Goal: Information Seeking & Learning: Learn about a topic

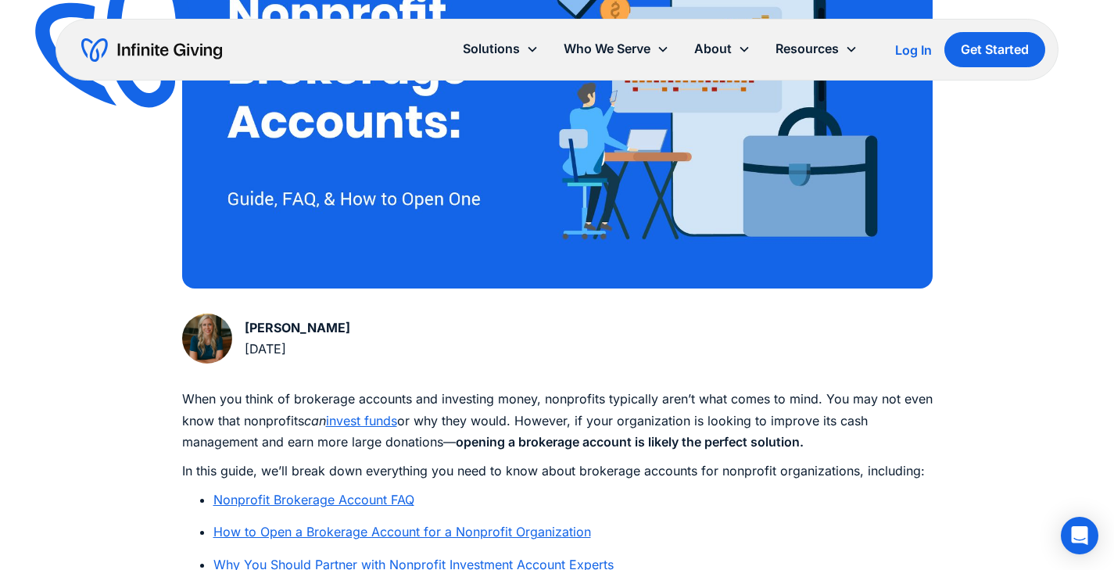
scroll to position [548, 0]
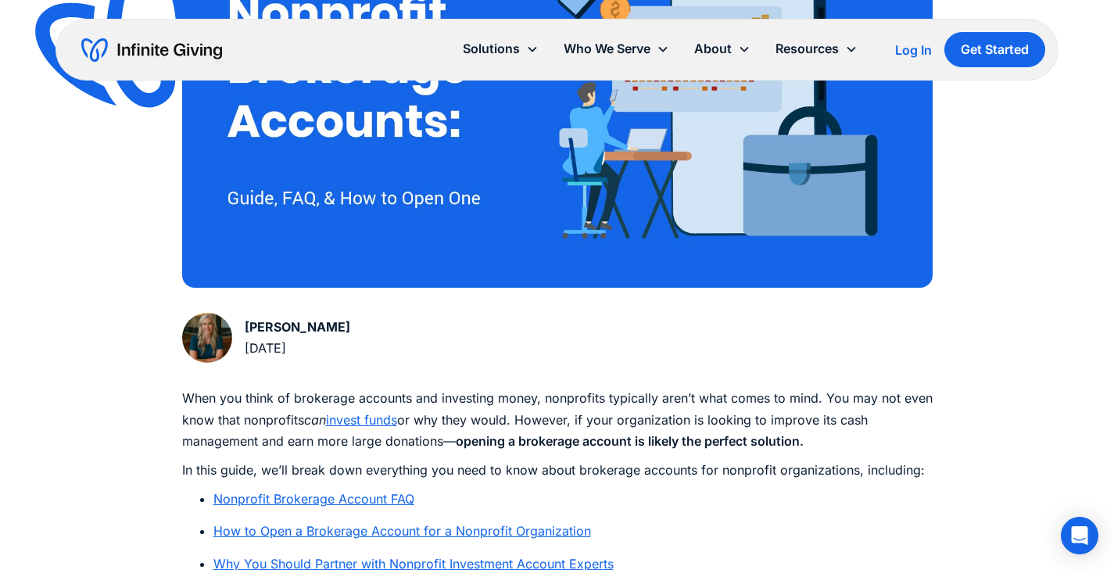
click at [570, 338] on div "[PERSON_NAME] [DATE]" at bounding box center [557, 341] width 751 height 56
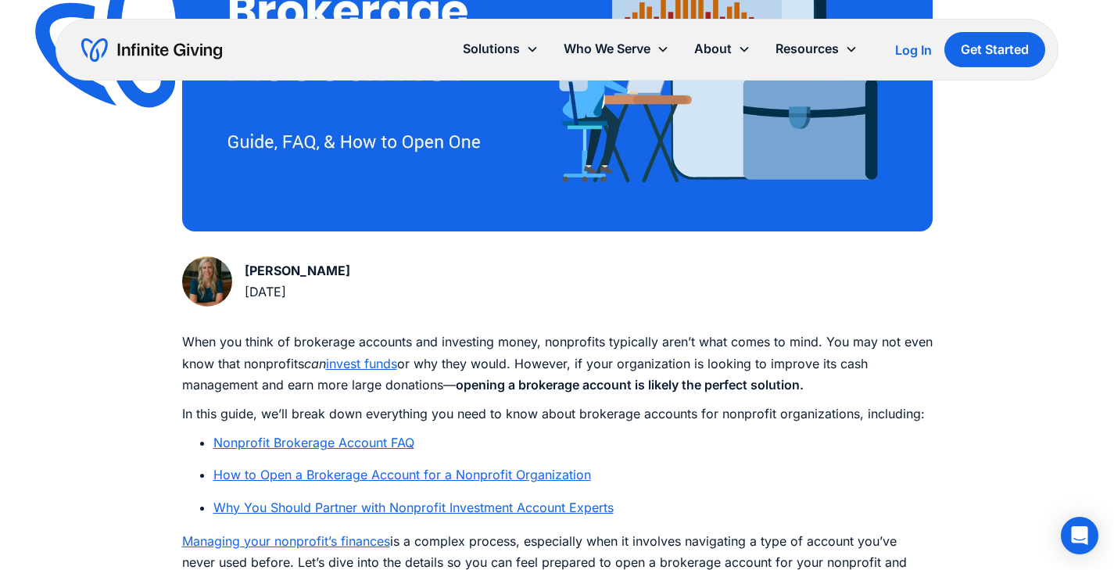
scroll to position [611, 0]
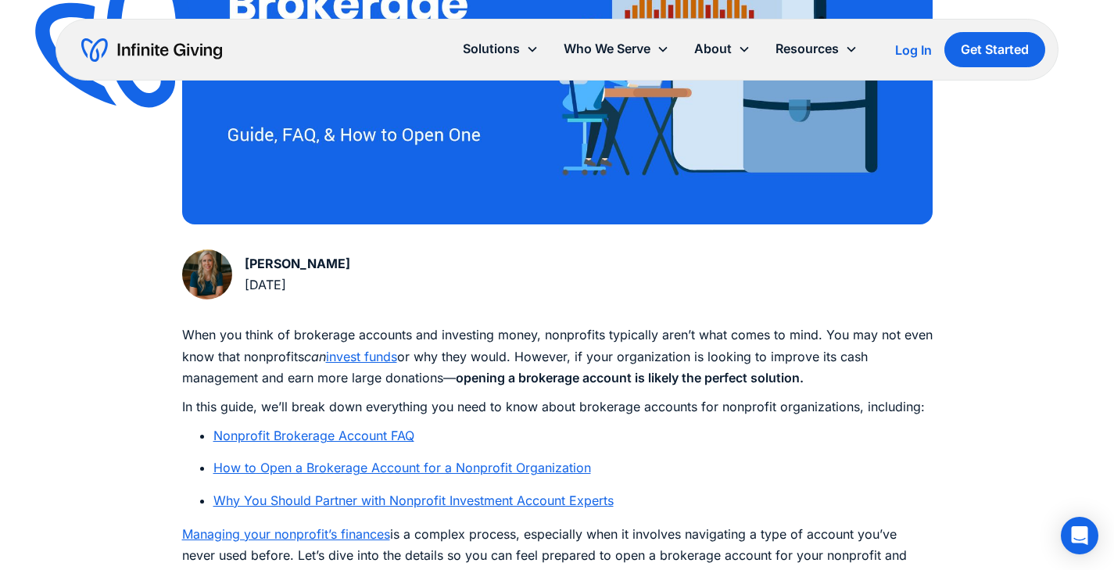
click at [392, 432] on link "Nonprofit Brokerage Account FAQ" at bounding box center [313, 436] width 201 height 16
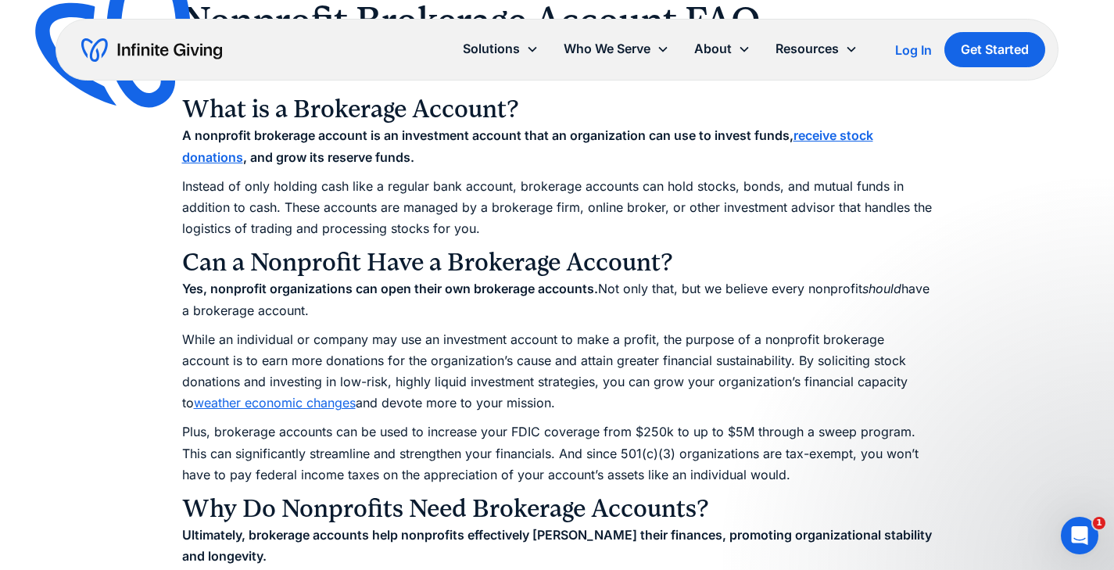
click at [537, 314] on p "Yes, nonprofit organizations can open their own brokerage accounts. Not only th…" at bounding box center [557, 299] width 751 height 42
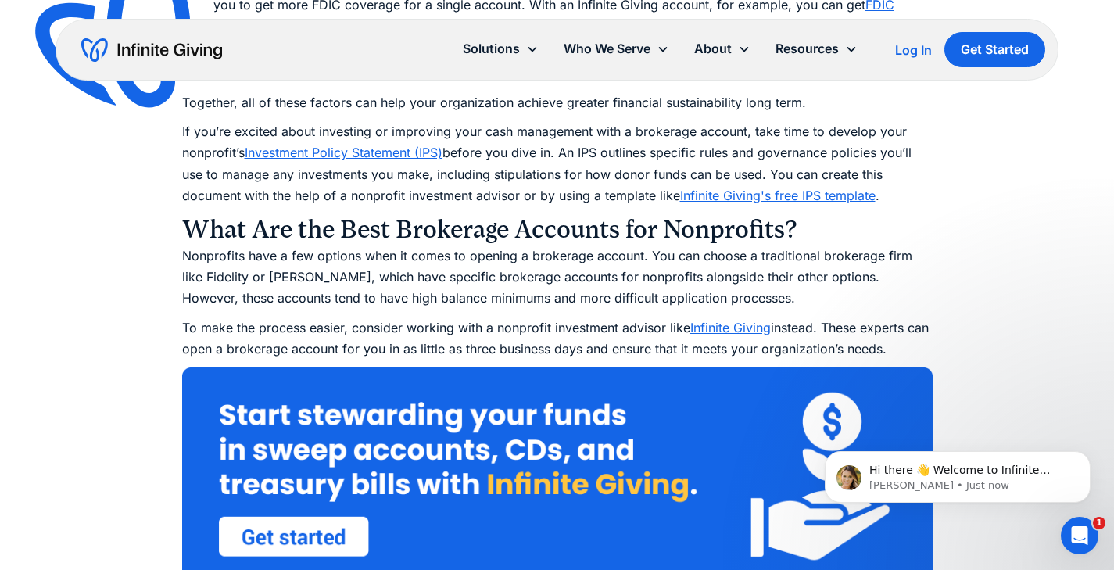
scroll to position [3010, 0]
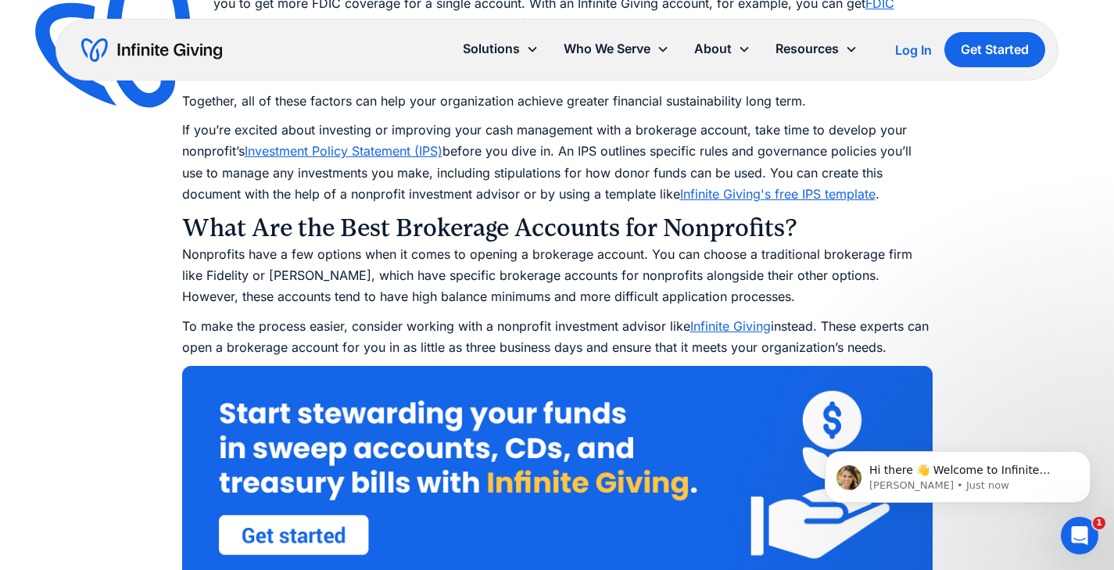
click at [553, 280] on p "Nonprofits have a few options when it comes to opening a brokerage account. You…" at bounding box center [557, 276] width 751 height 64
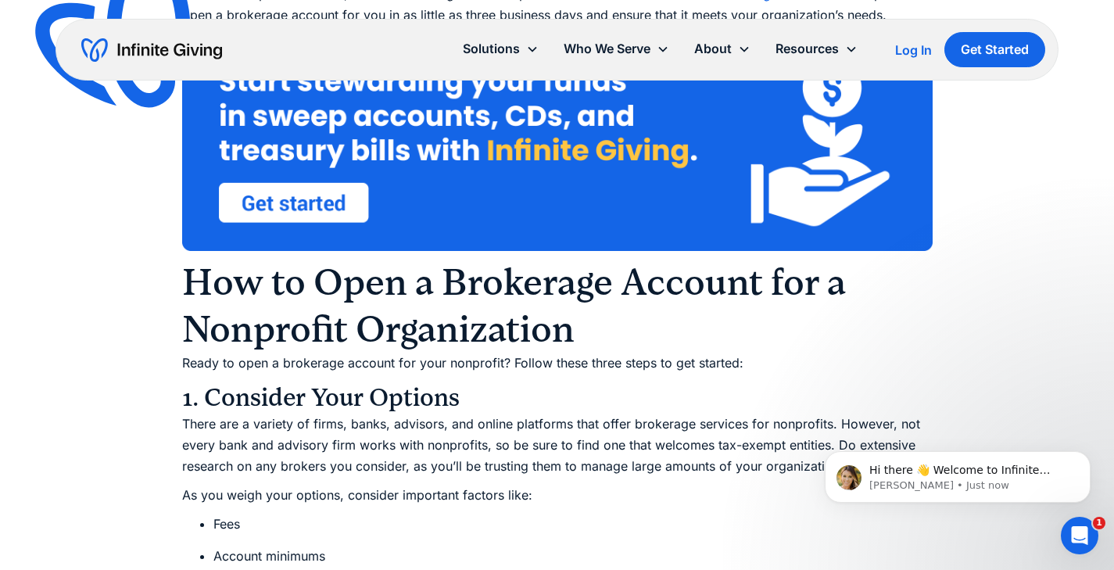
scroll to position [3270, 0]
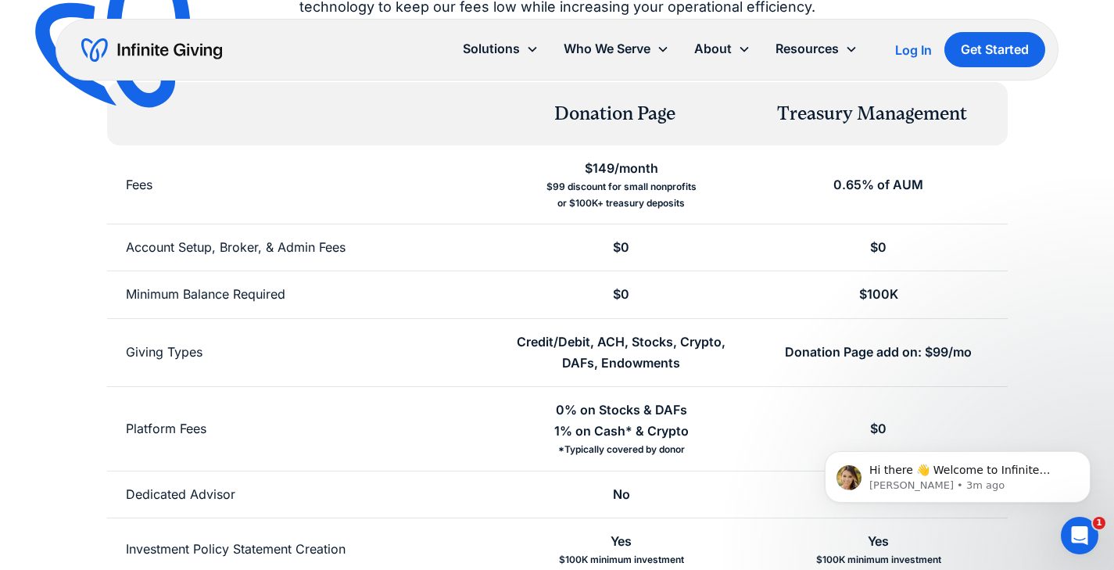
scroll to position [266, 0]
click at [978, 477] on p "Hi there 👋 Welcome to Infinite Giving. If you have any questions, just reply to…" at bounding box center [970, 471] width 202 height 16
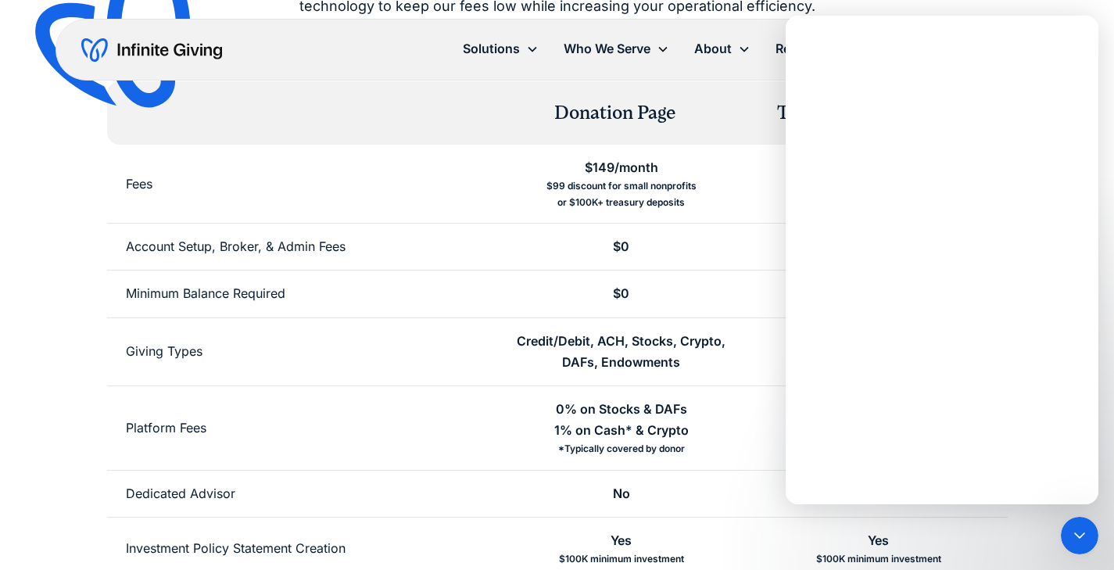
scroll to position [0, 0]
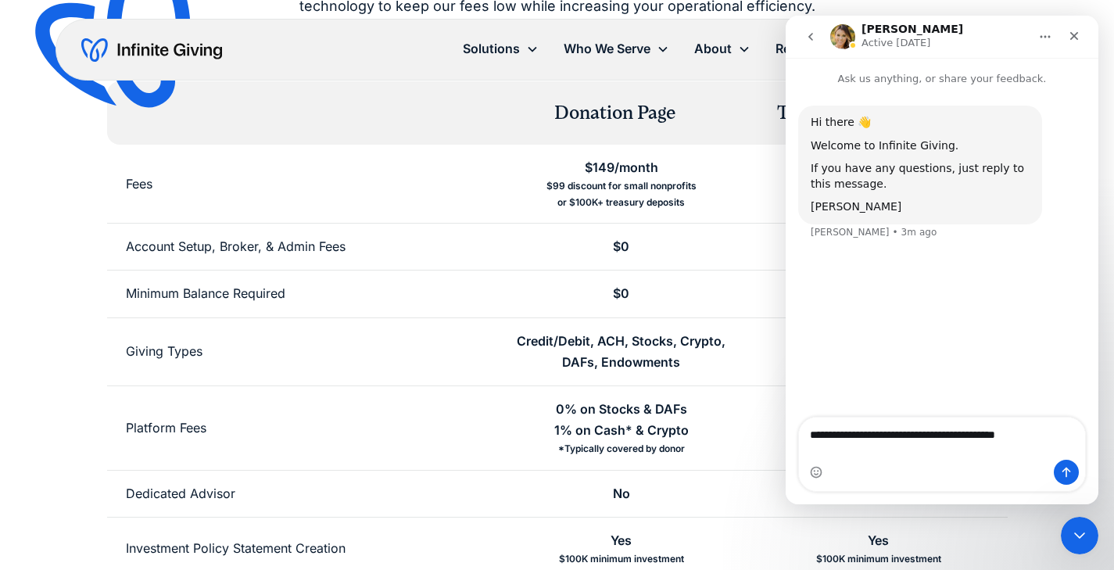
type textarea "**********"
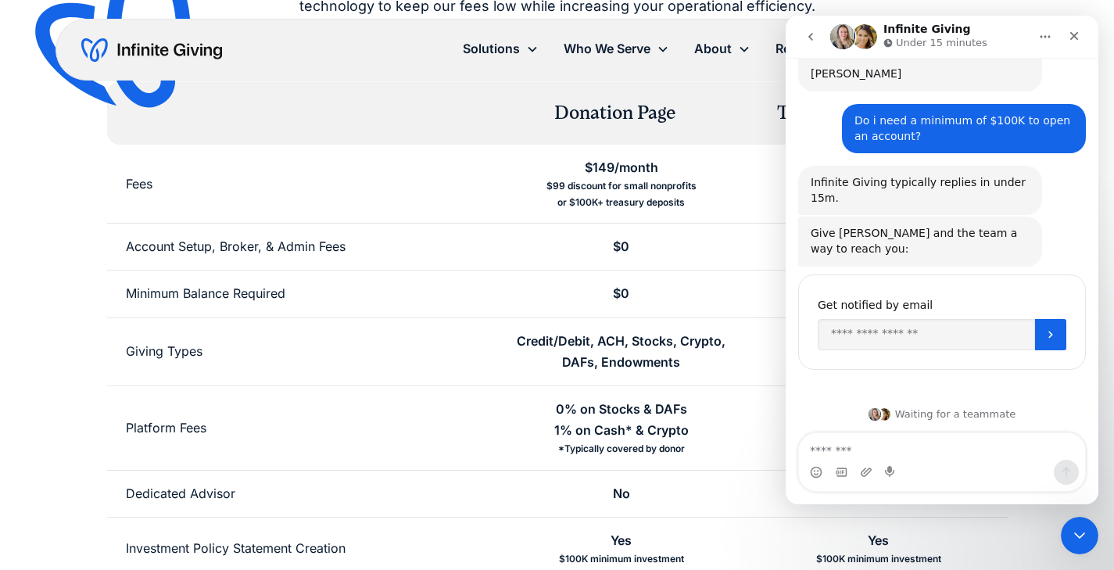
scroll to position [136, 0]
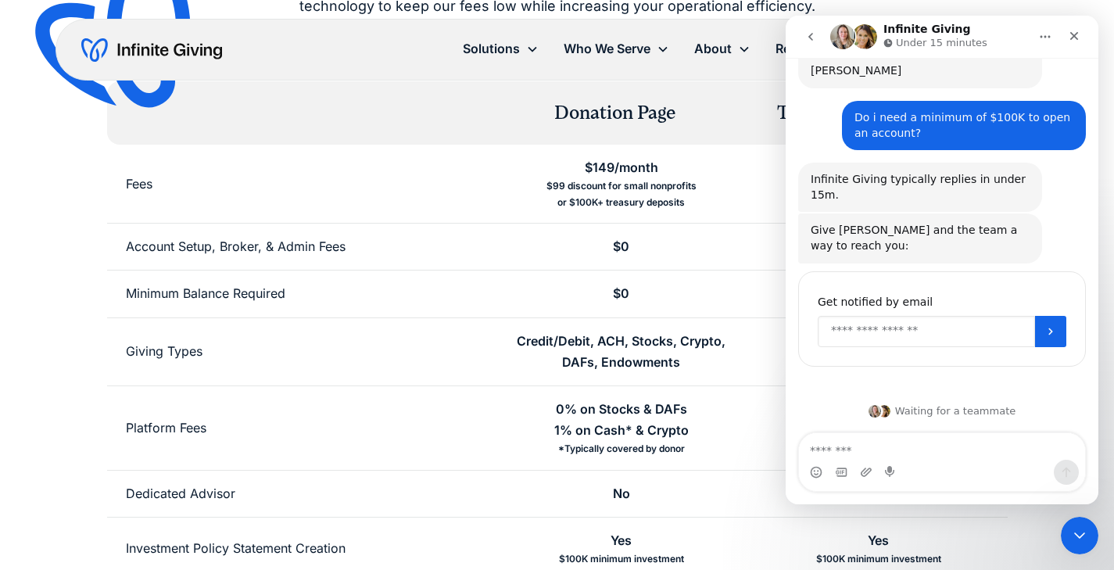
click at [881, 324] on input "Enter your email" at bounding box center [926, 331] width 217 height 31
type input "**********"
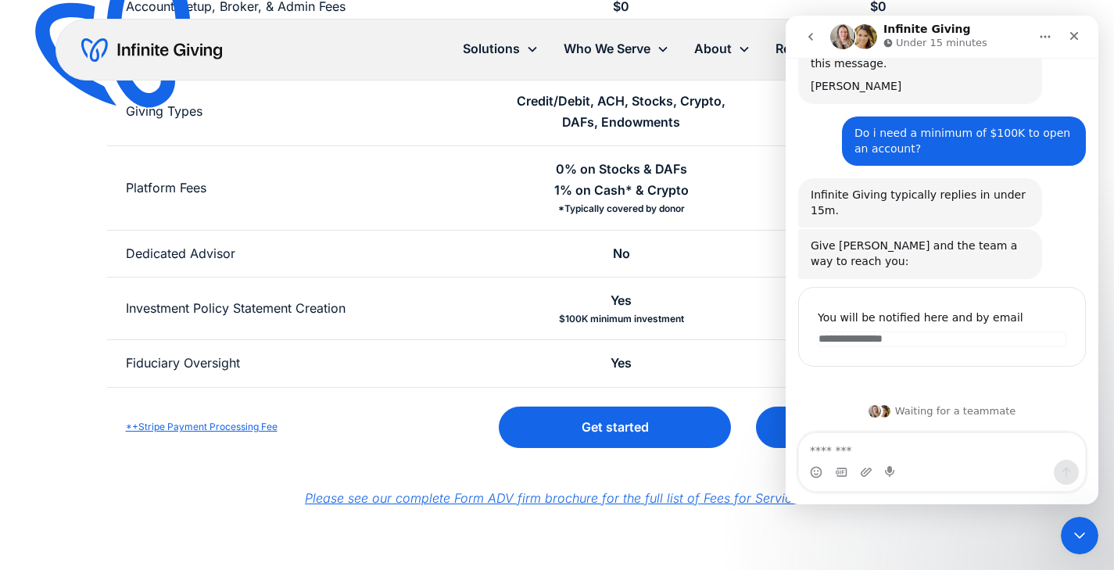
scroll to position [507, 0]
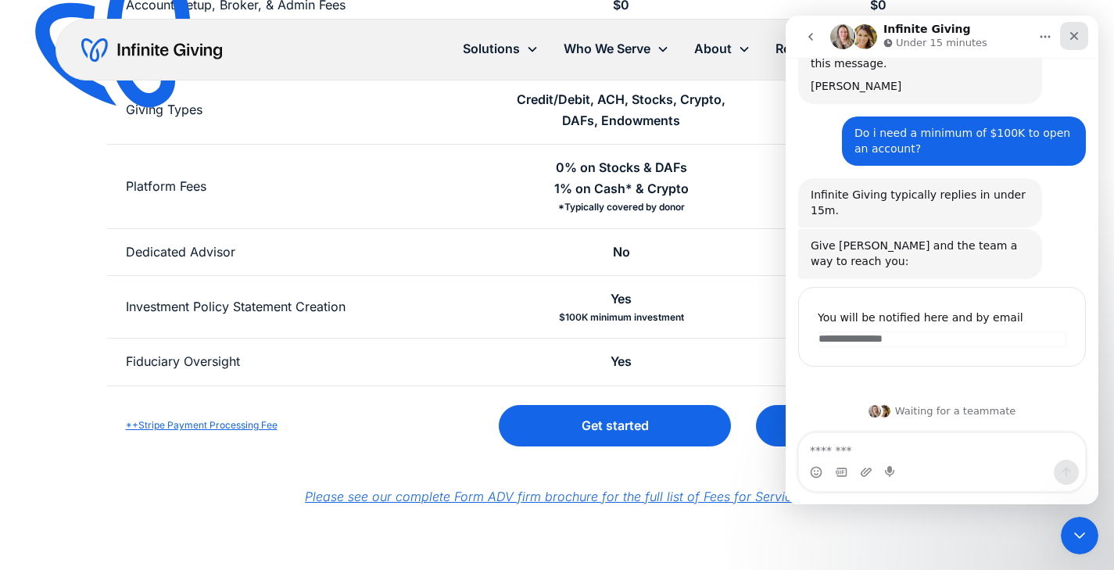
click at [1077, 32] on icon "Close" at bounding box center [1074, 36] width 9 height 9
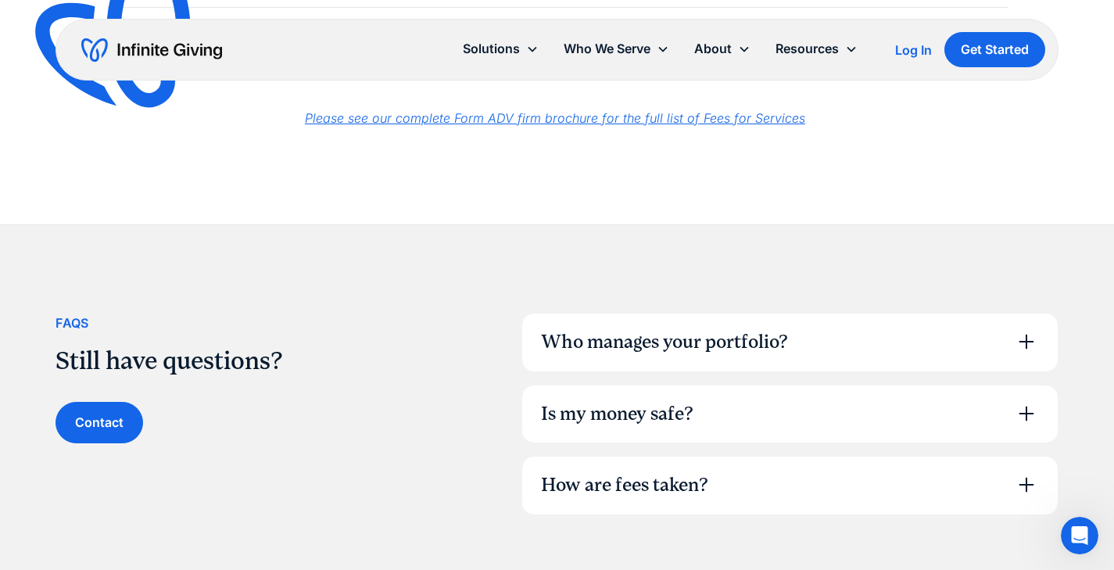
scroll to position [769, 0]
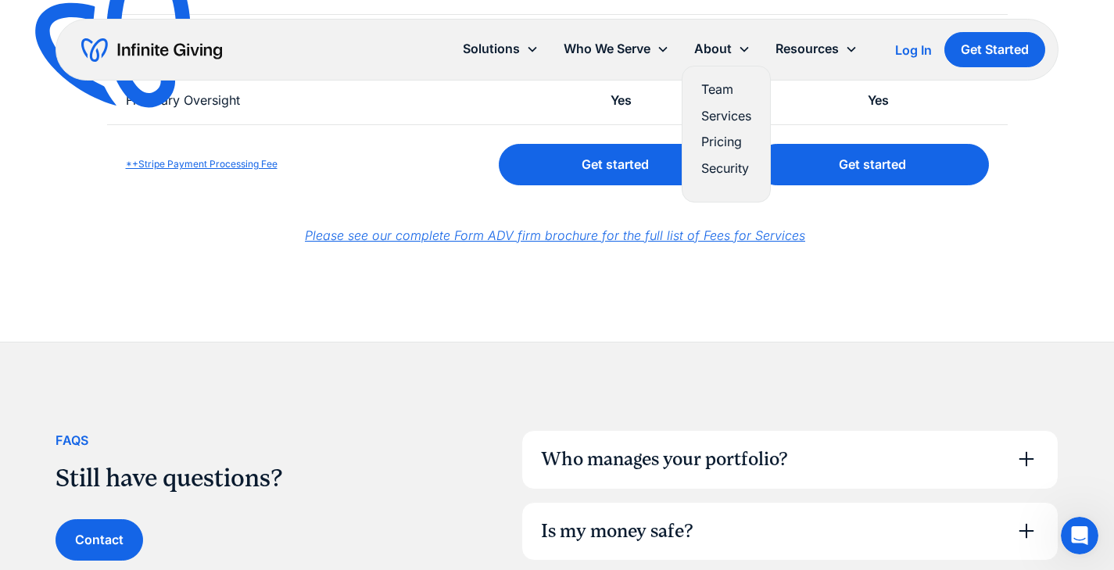
click at [722, 141] on link "Pricing" at bounding box center [726, 141] width 50 height 21
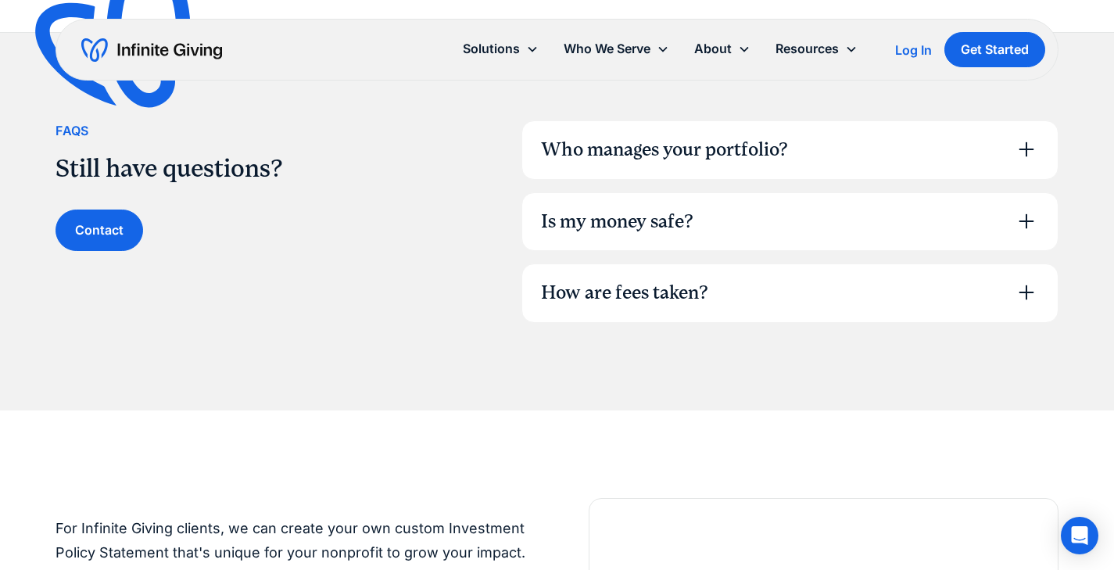
scroll to position [1084, 0]
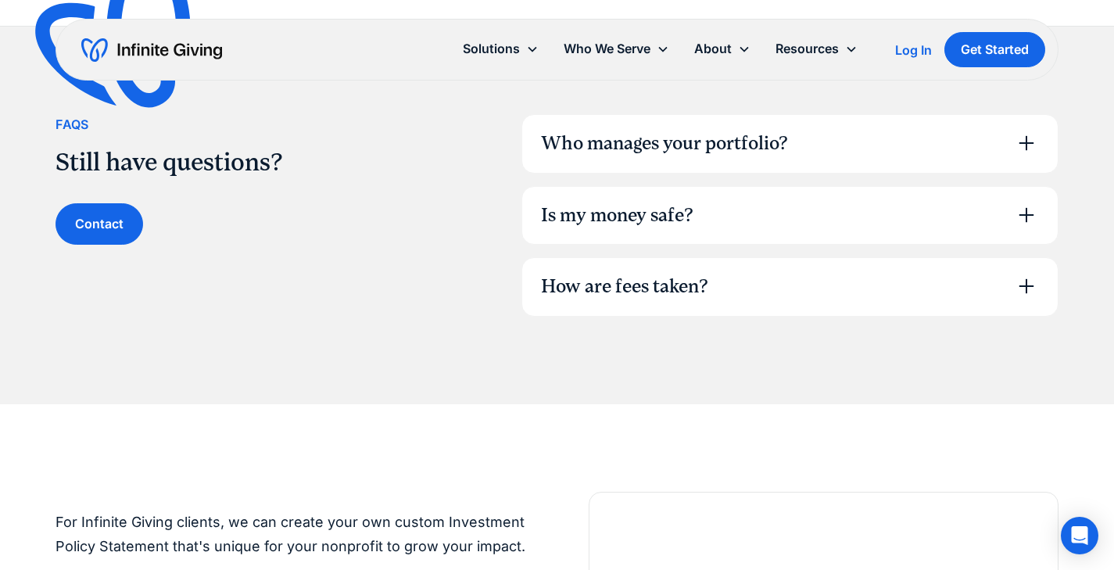
click at [629, 214] on div "Is my money safe?" at bounding box center [617, 216] width 152 height 27
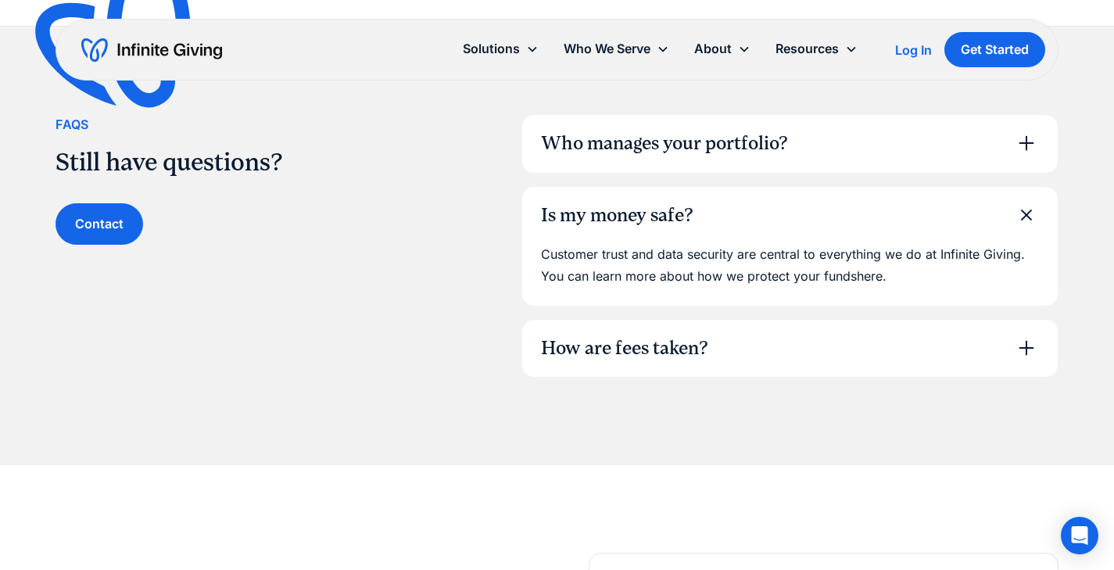
click at [629, 149] on div "Who manages your portfolio?" at bounding box center [664, 144] width 247 height 27
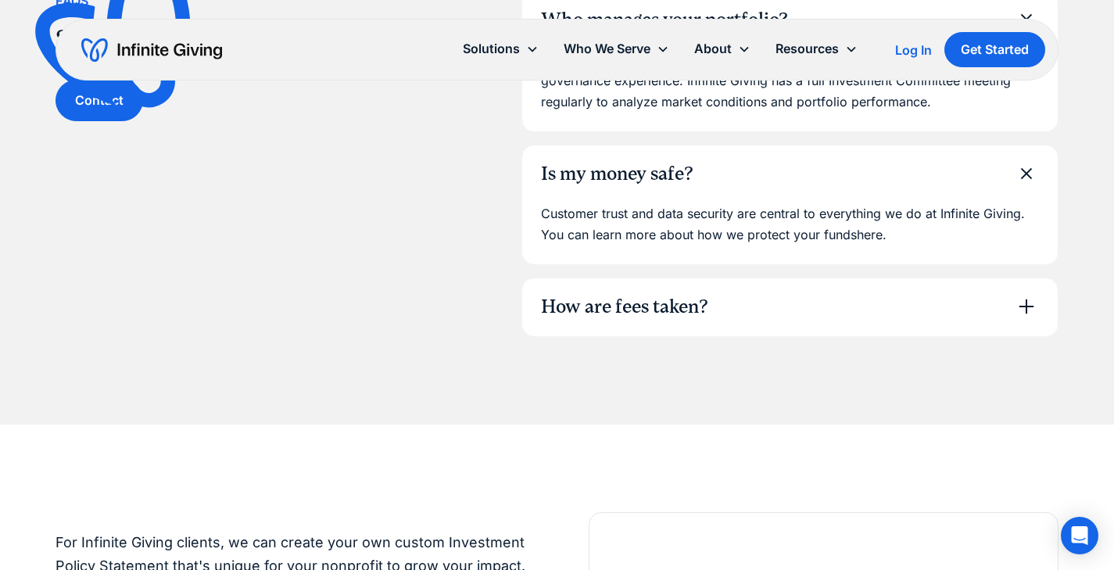
scroll to position [1257, 0]
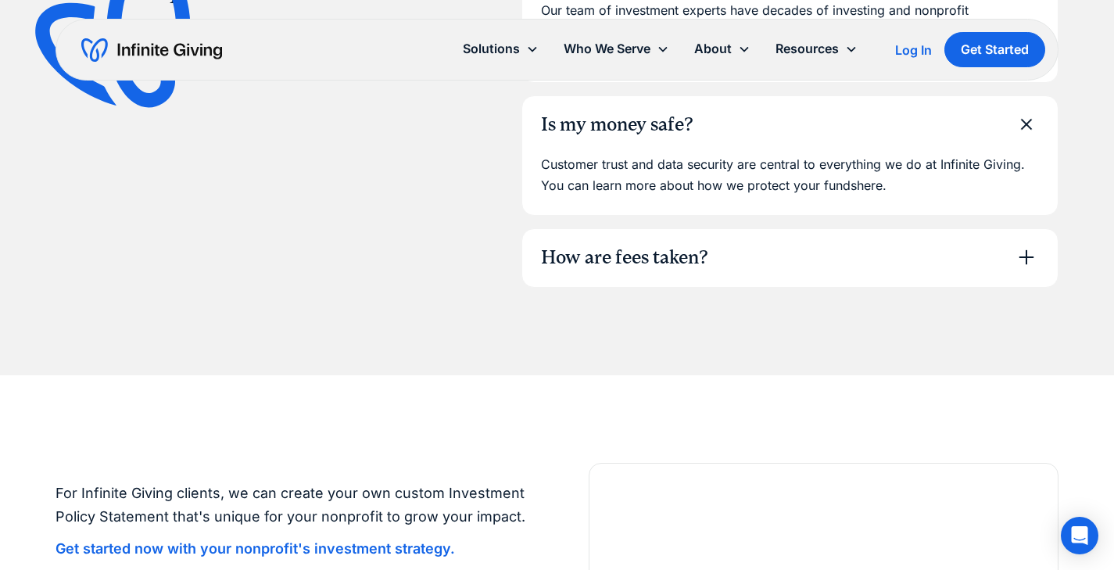
click at [686, 273] on div "How are fees taken?" at bounding box center [790, 258] width 536 height 58
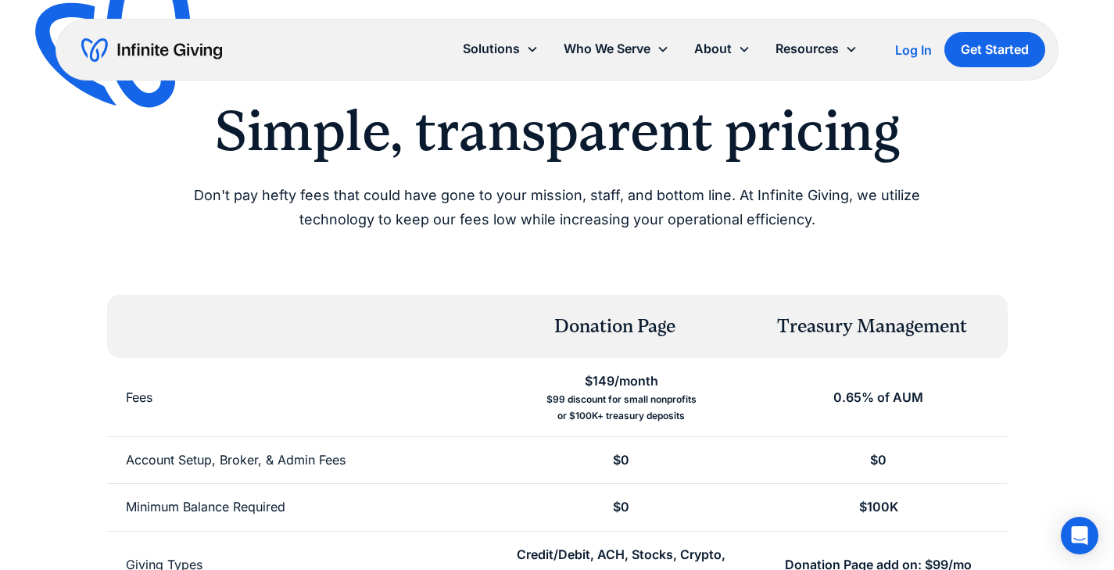
scroll to position [0, 0]
